Goal: Transaction & Acquisition: Book appointment/travel/reservation

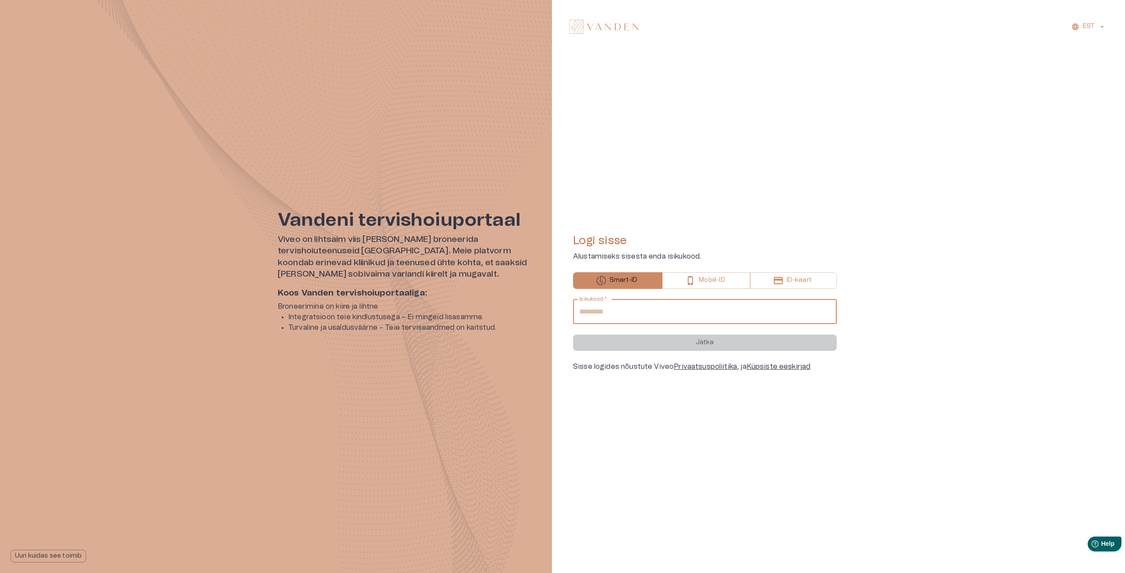
click at [608, 312] on input "Isikukood   *" at bounding box center [705, 312] width 264 height 25
type input "**********"
click at [703, 347] on button "Jätka" at bounding box center [705, 343] width 264 height 16
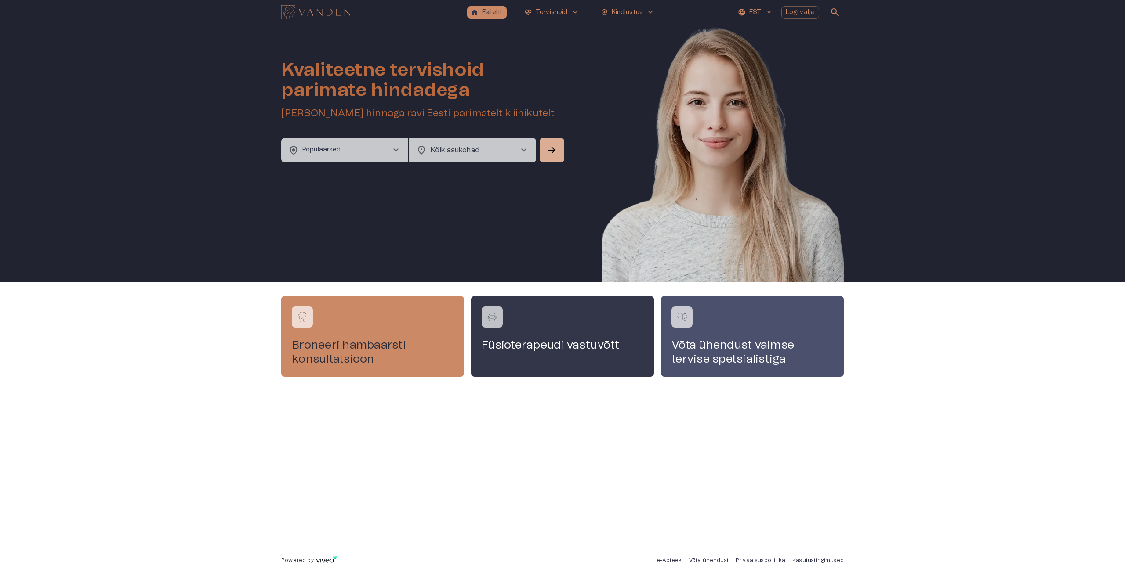
click at [349, 152] on button "health_and_safety Populaarsed chevron_right" at bounding box center [344, 150] width 127 height 25
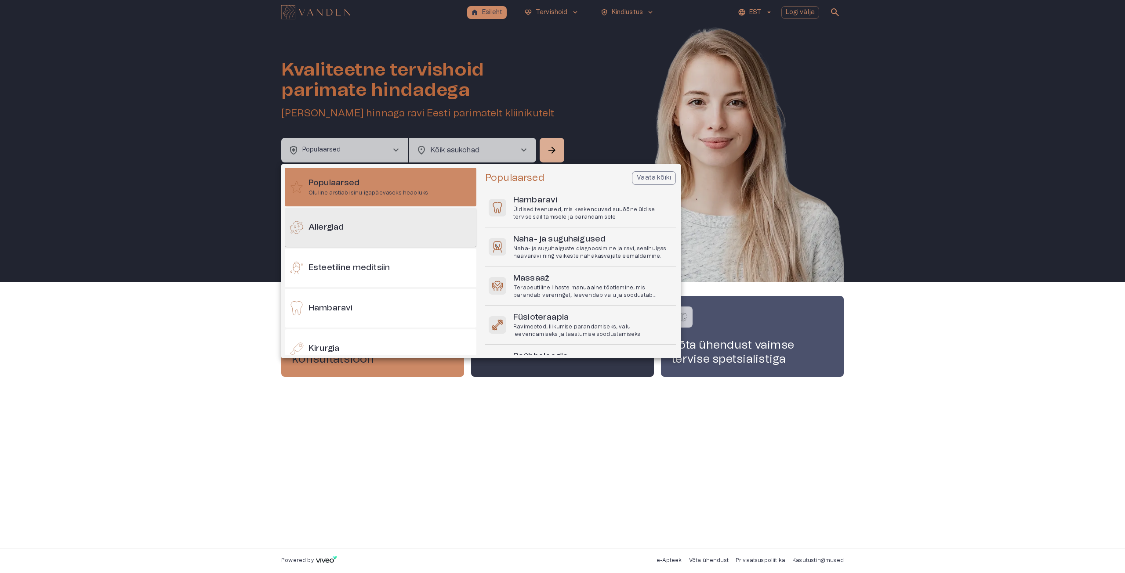
click at [344, 224] on h6 "Allergiad" at bounding box center [325, 228] width 35 height 12
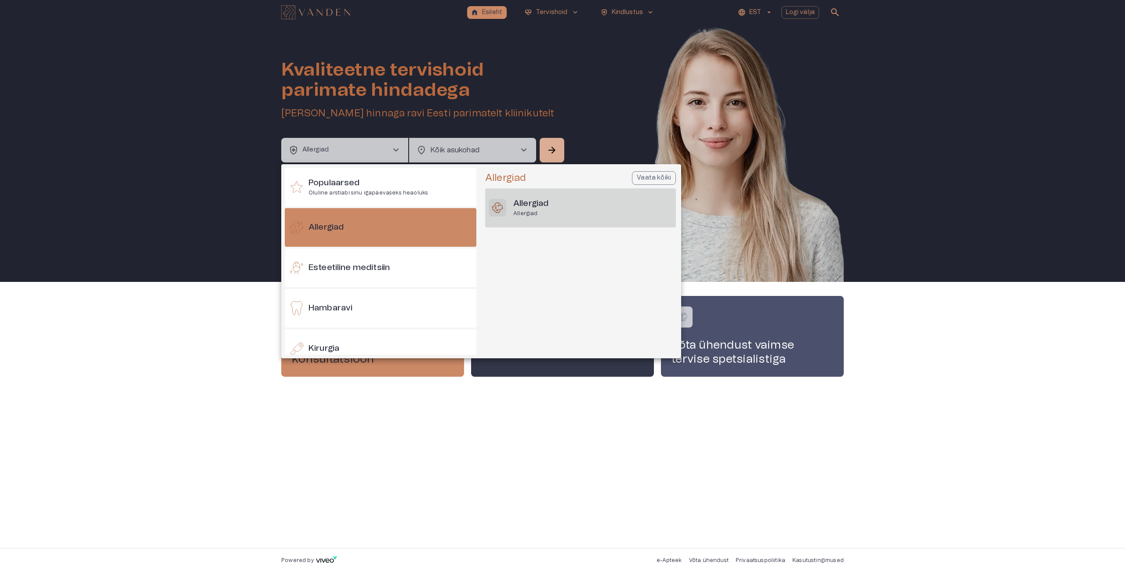
click at [538, 205] on h6 "Allergiad" at bounding box center [530, 204] width 35 height 12
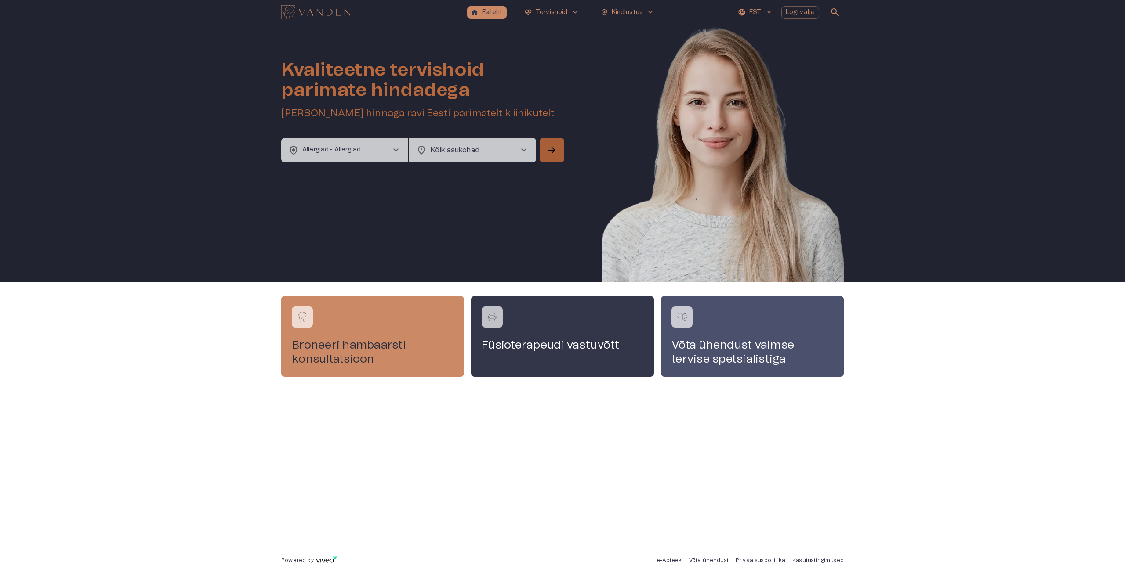
click at [556, 153] on span "arrow_forward" at bounding box center [552, 150] width 11 height 11
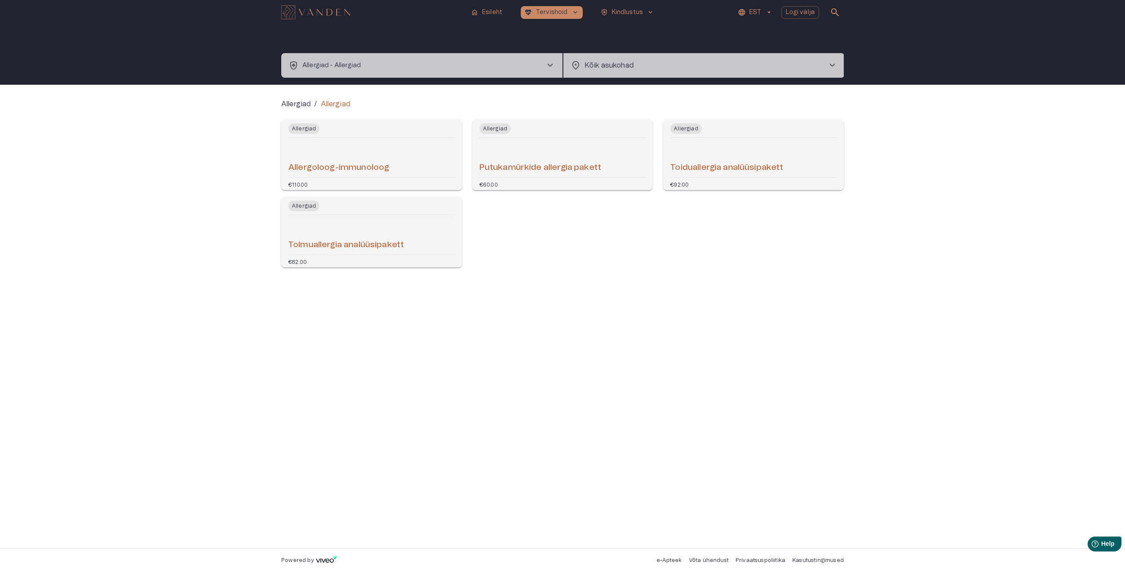
click at [698, 159] on div "Toiduallergia analüüsipakett" at bounding box center [753, 157] width 167 height 33
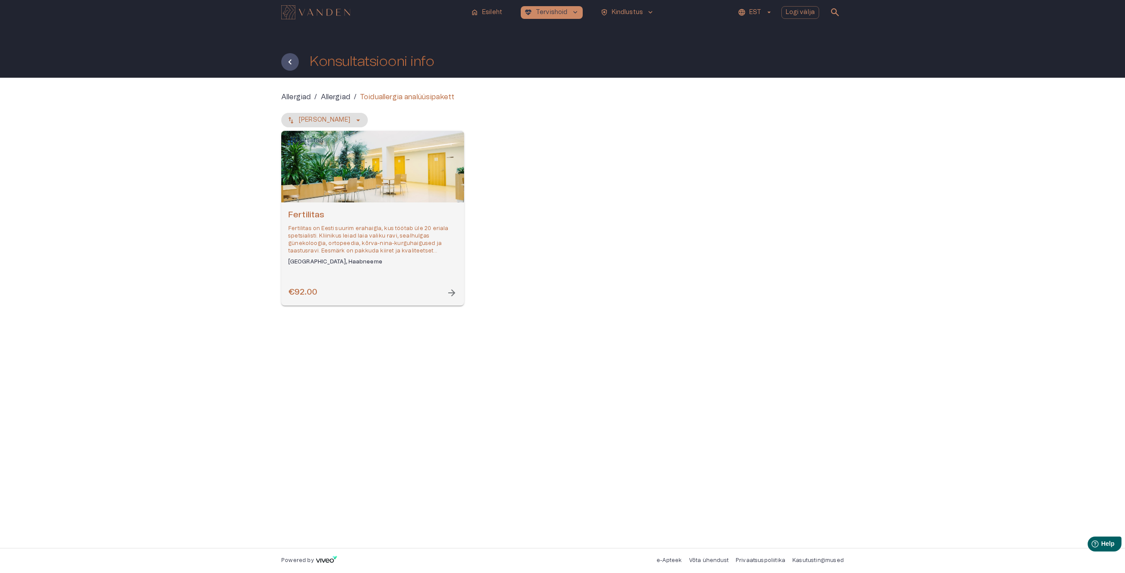
click at [452, 294] on span "arrow_forward" at bounding box center [451, 293] width 11 height 11
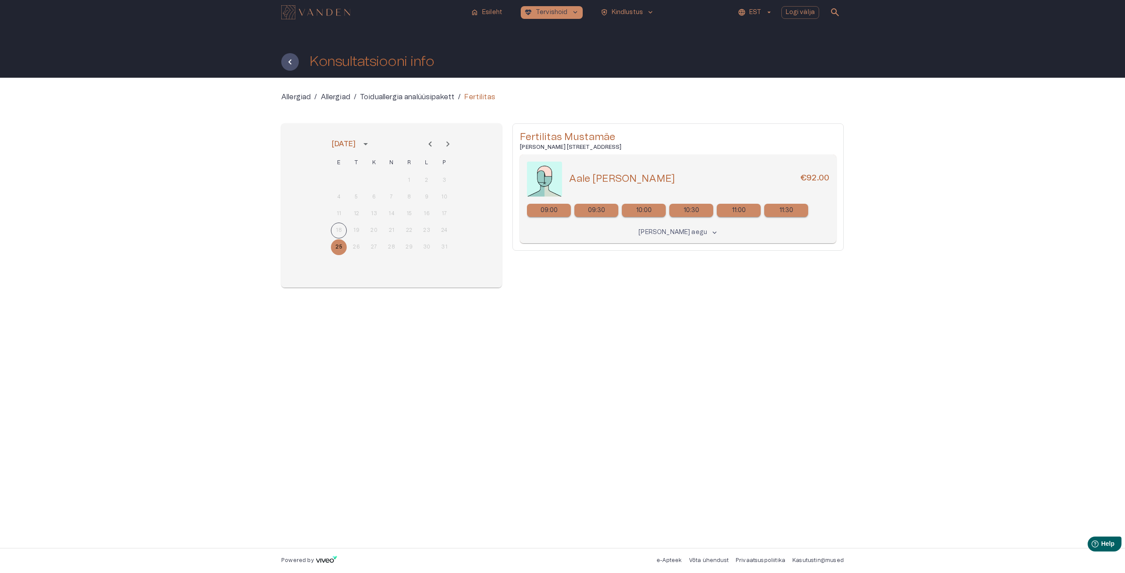
click at [710, 232] on span "keyboard_arrow_down" at bounding box center [714, 233] width 8 height 8
